Goal: Task Accomplishment & Management: Complete application form

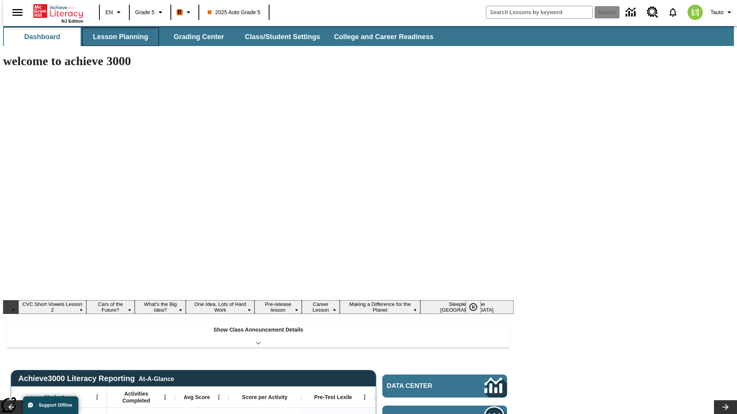
click at [117, 37] on button "Lesson Planning" at bounding box center [120, 37] width 77 height 18
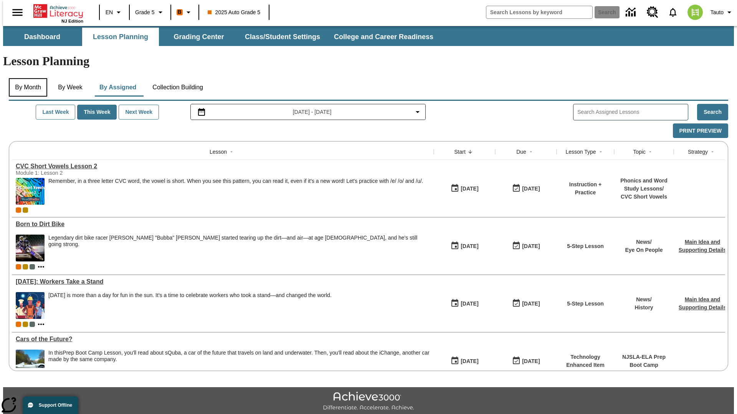
click at [26, 78] on button "By Month" at bounding box center [28, 87] width 38 height 18
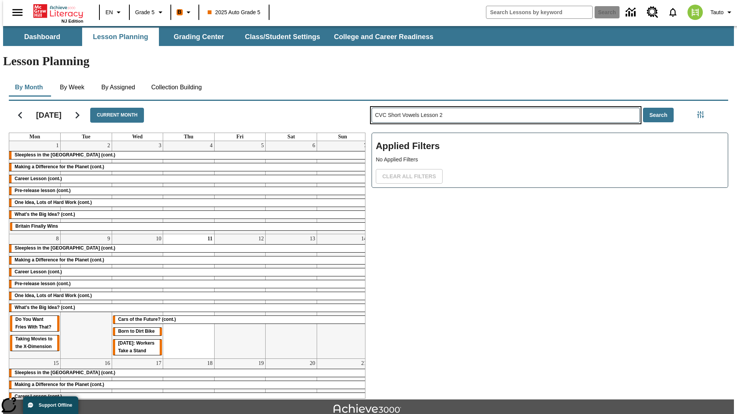
type input "CVC Short Vowels Lesson 2"
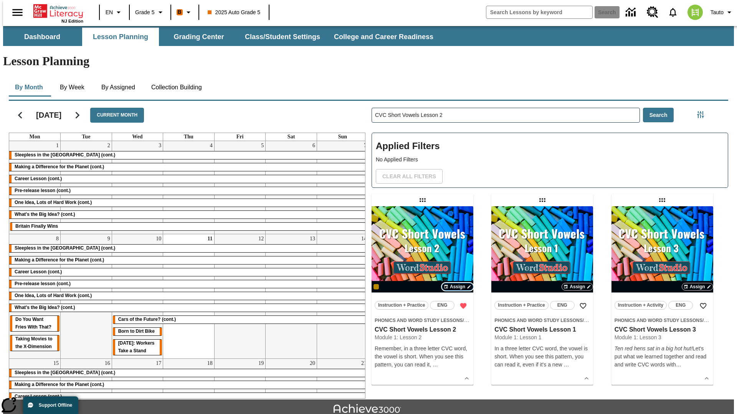
click at [457, 284] on span "Assign" at bounding box center [457, 287] width 15 height 7
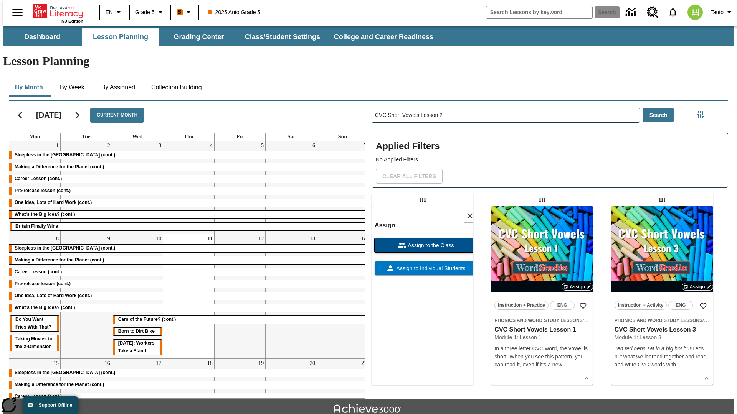
click at [422, 242] on span "Assign to the Class" at bounding box center [430, 246] width 48 height 8
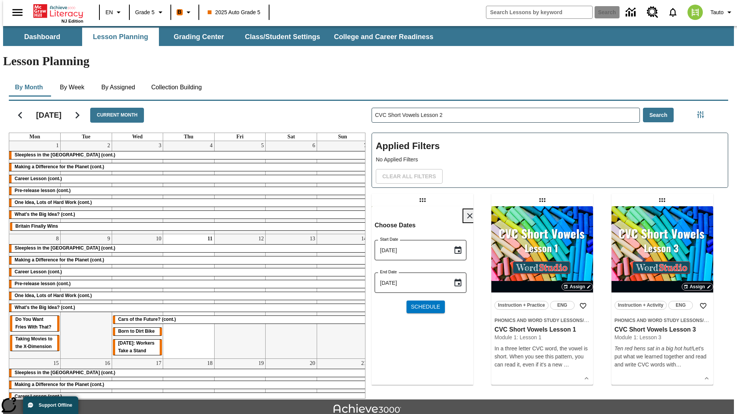
scroll to position [17, 0]
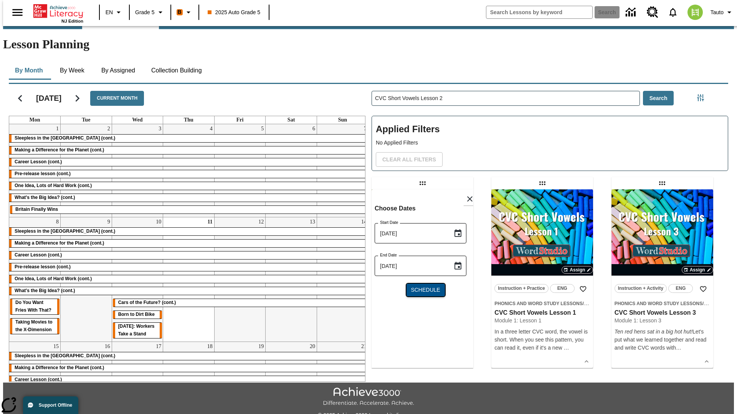
click at [422, 286] on span "Schedule" at bounding box center [425, 290] width 29 height 8
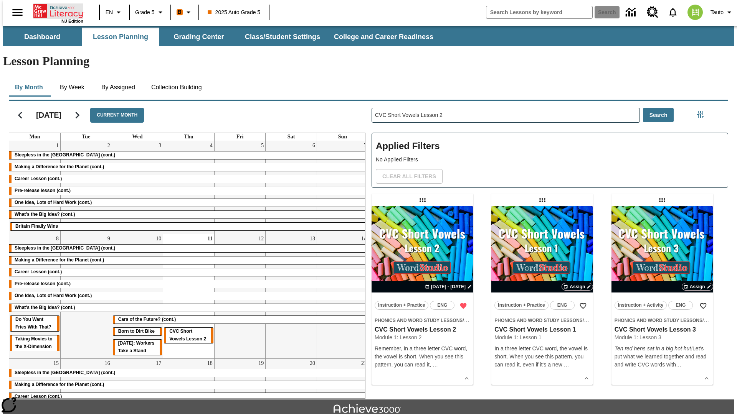
click at [55, 10] on icon "Home" at bounding box center [58, 10] width 51 height 15
